Goal: Information Seeking & Learning: Learn about a topic

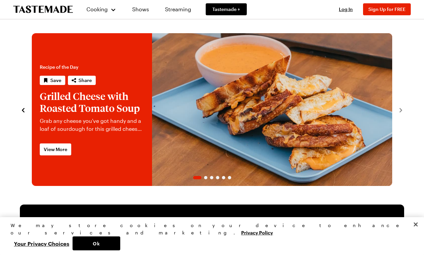
click at [368, 223] on span "View All Shows" at bounding box center [322, 223] width 117 height 7
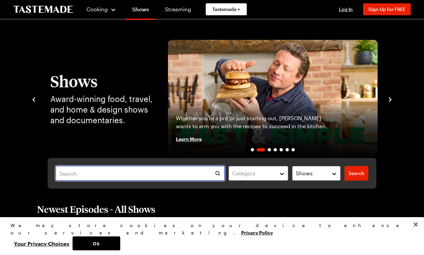
click at [140, 173] on input "text" at bounding box center [140, 173] width 169 height 15
type input "[PERSON_NAME]"
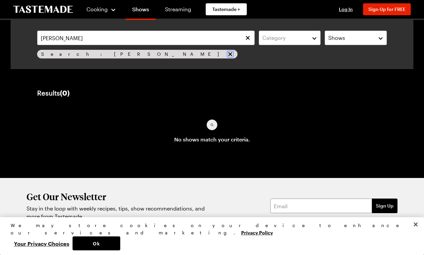
click at [228, 54] on icon "remove Search: Michael Voltaggio" at bounding box center [230, 54] width 4 height 4
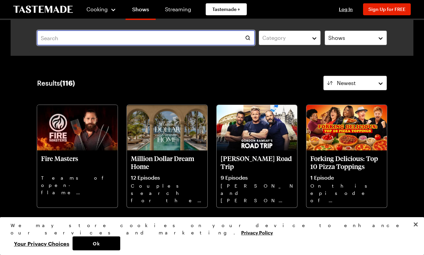
click at [146, 38] on input "text" at bounding box center [146, 38] width 218 height 15
type input "[PERSON_NAME]"
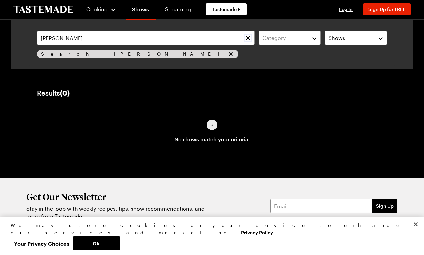
click at [248, 38] on icon "Clear search" at bounding box center [248, 38] width 4 height 4
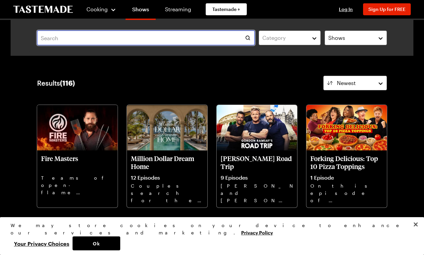
click at [146, 38] on input "text" at bounding box center [146, 38] width 218 height 15
type input "[PERSON_NAME]"
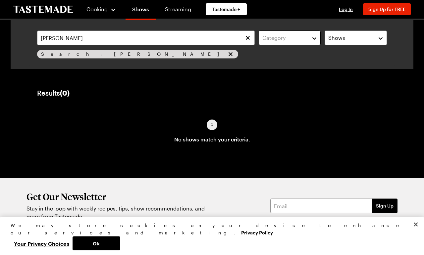
click at [290, 38] on div "Category" at bounding box center [285, 38] width 45 height 8
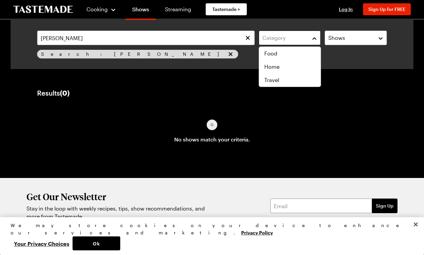
click at [290, 38] on div "Category" at bounding box center [285, 38] width 45 height 8
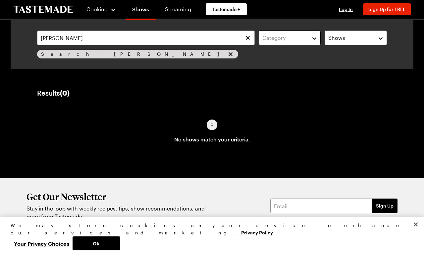
click at [290, 38] on div "Category" at bounding box center [285, 38] width 45 height 8
